Goal: Task Accomplishment & Management: Use online tool/utility

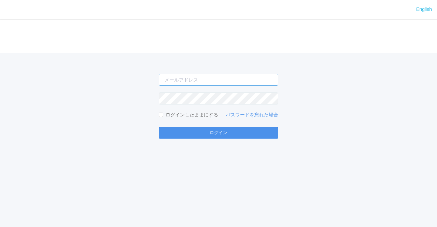
type input "[EMAIL_ADDRESS][DOMAIN_NAME]"
click at [182, 131] on button "ログイン" at bounding box center [219, 133] width 120 height 12
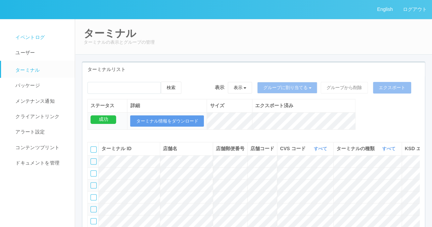
click at [28, 37] on span "イベントログ" at bounding box center [29, 36] width 31 height 5
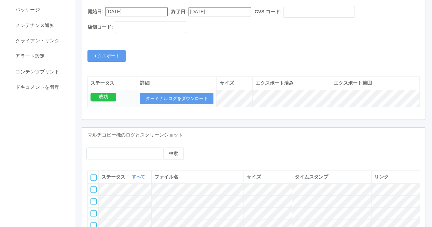
scroll to position [68, 0]
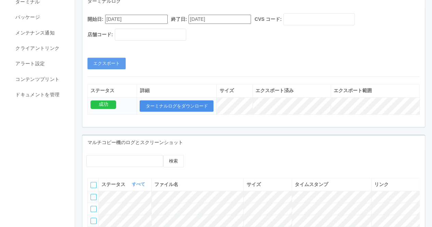
click at [163, 105] on button "ターミナルログをダウンロード" at bounding box center [177, 106] width 74 height 12
click at [115, 63] on button "エクスポート" at bounding box center [106, 64] width 38 height 12
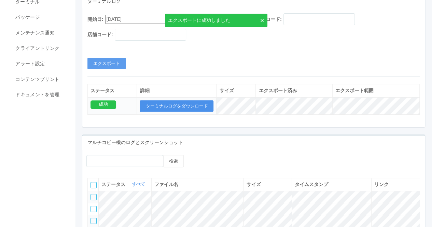
click at [166, 101] on button "ターミナルログをダウンロード" at bounding box center [177, 106] width 74 height 12
